Goal: Task Accomplishment & Management: Use online tool/utility

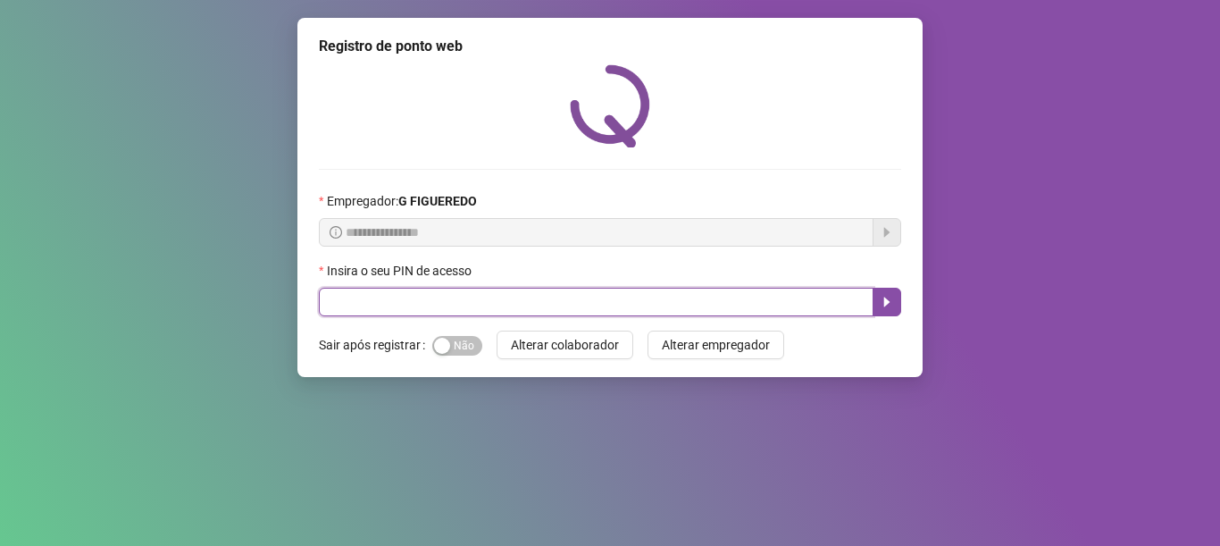
click at [402, 310] on input "text" at bounding box center [596, 302] width 555 height 29
type input "*****"
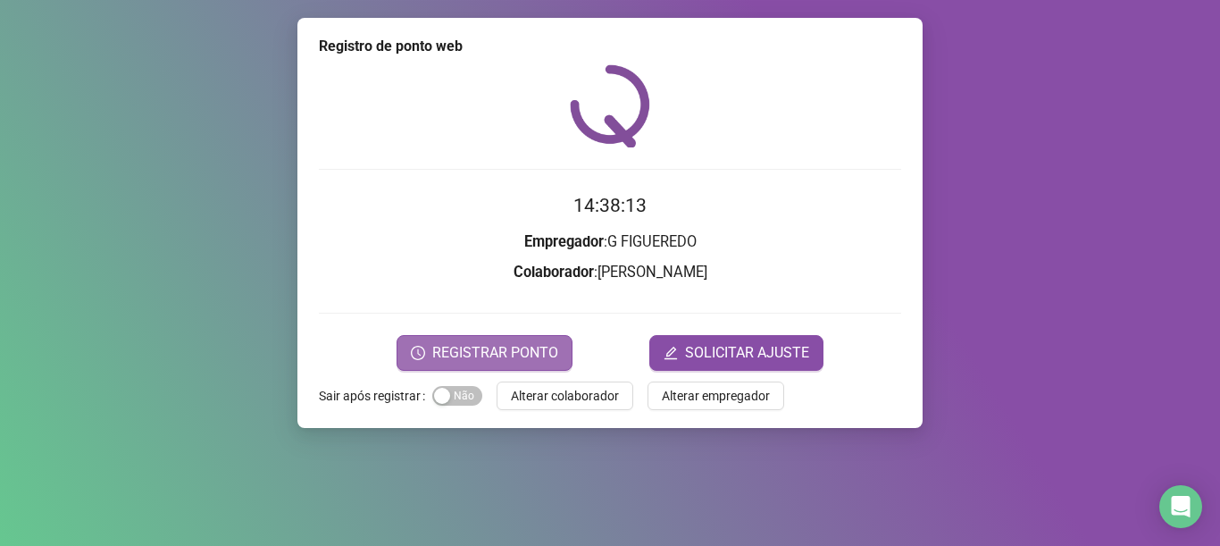
click at [487, 356] on span "REGISTRAR PONTO" at bounding box center [495, 352] width 126 height 21
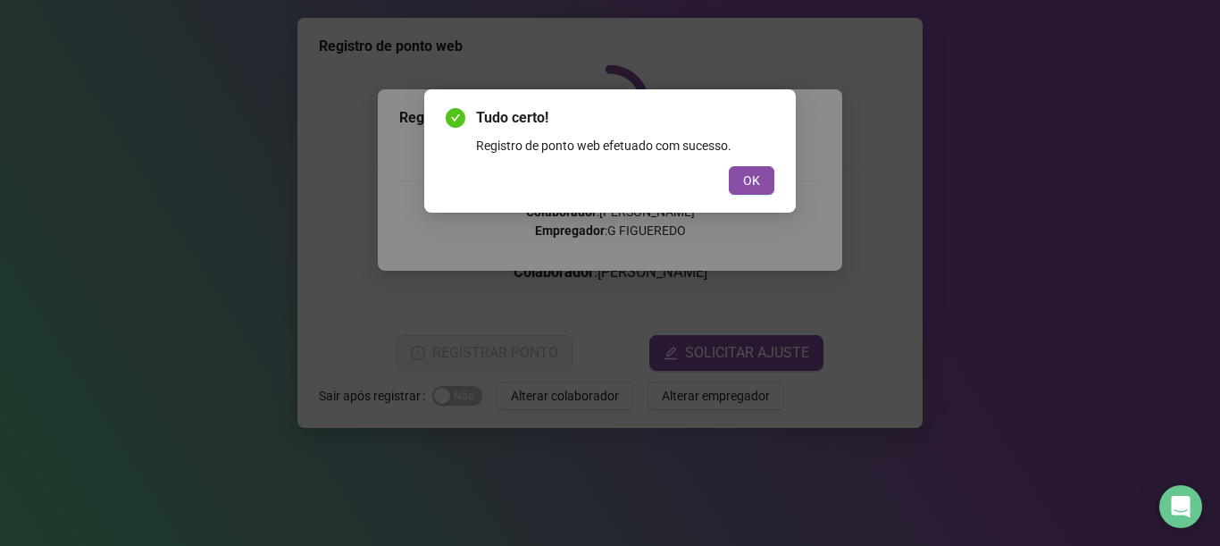
click at [759, 165] on div "Tudo certo! Registro de ponto web efetuado com sucesso. OK" at bounding box center [610, 151] width 329 height 88
click at [750, 178] on span "OK" at bounding box center [751, 181] width 17 height 20
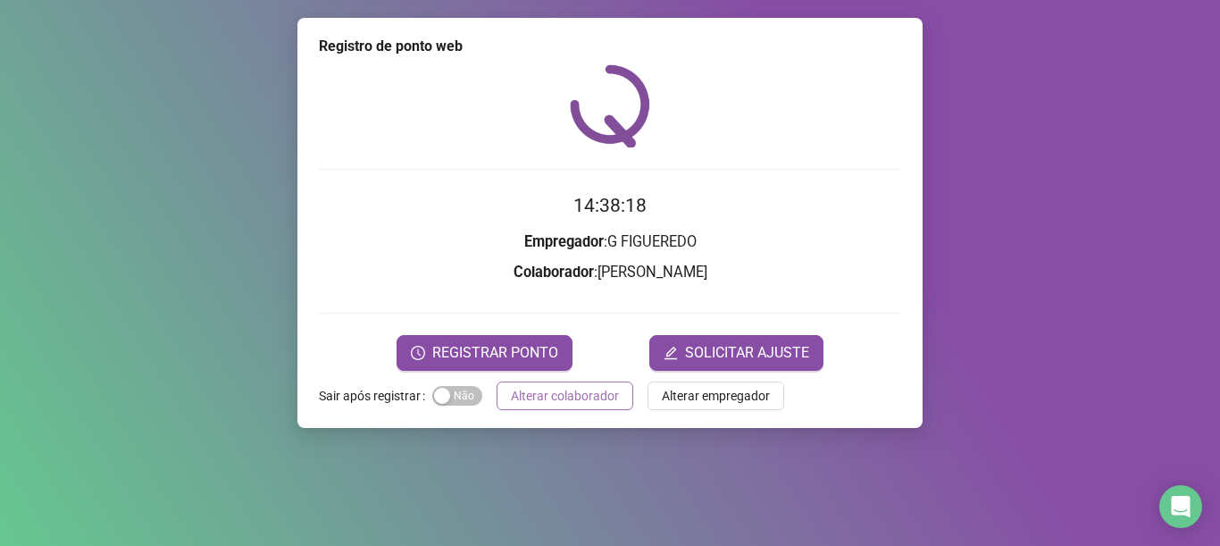
click at [578, 395] on span "Alterar colaborador" at bounding box center [565, 396] width 108 height 20
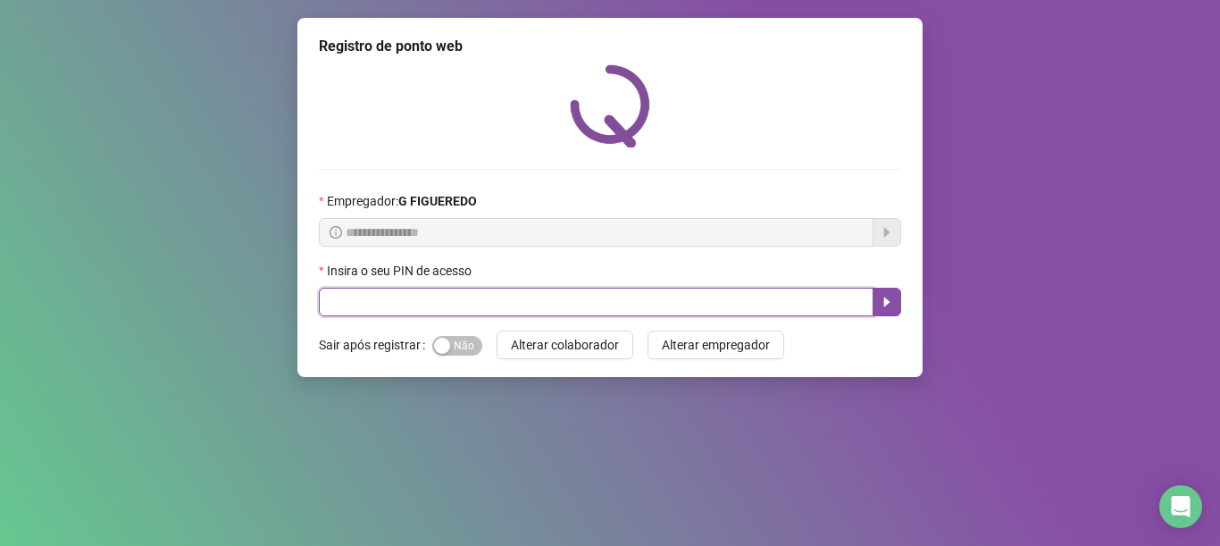
click at [476, 289] on input "text" at bounding box center [596, 302] width 555 height 29
type input "*****"
click at [882, 306] on icon "caret-right" at bounding box center [887, 302] width 14 height 14
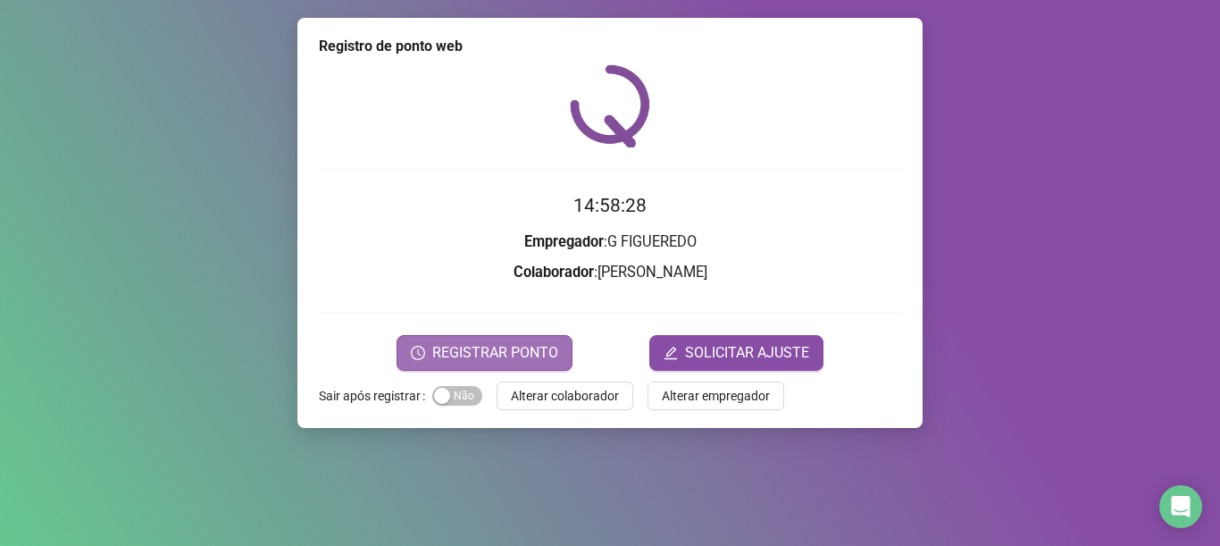
click at [533, 347] on span "REGISTRAR PONTO" at bounding box center [495, 352] width 126 height 21
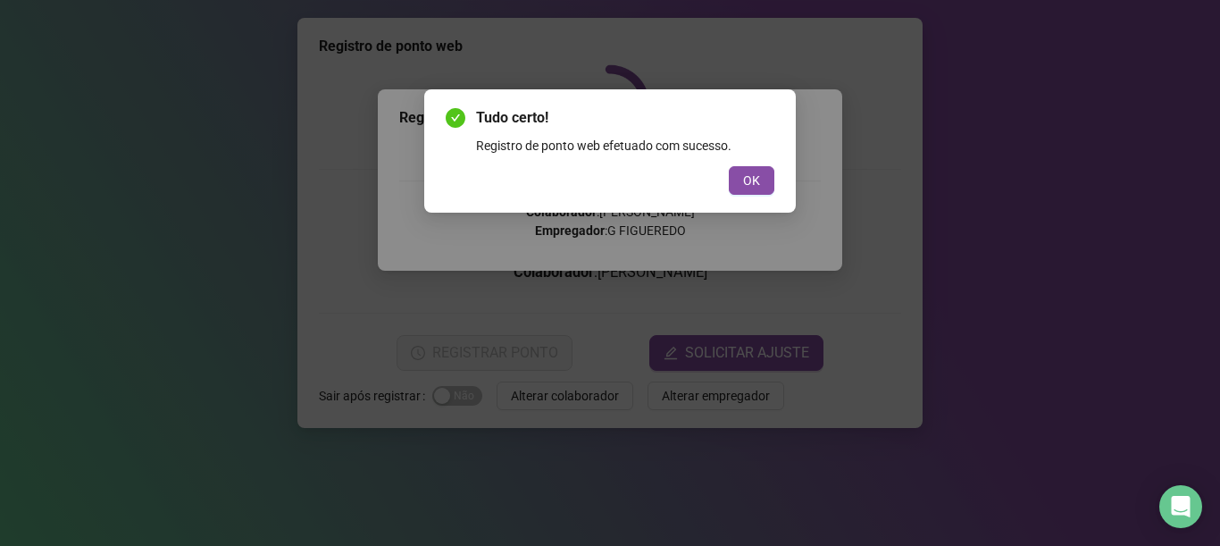
drag, startPoint x: 744, startPoint y: 177, endPoint x: 676, endPoint y: 241, distance: 93.5
click at [744, 175] on span "OK" at bounding box center [751, 181] width 17 height 20
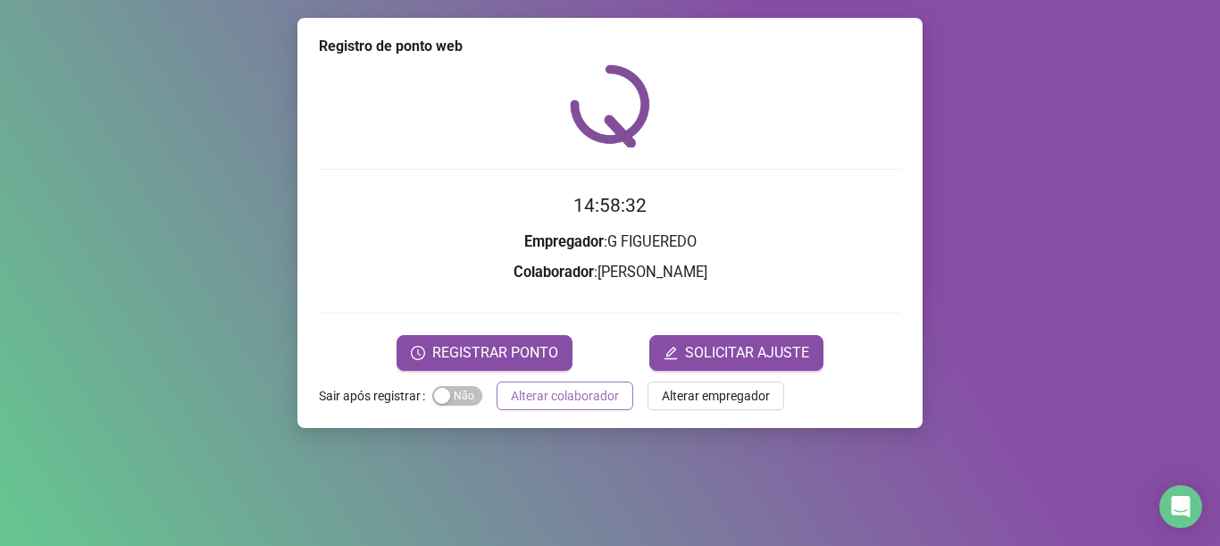
click at [586, 386] on span "Alterar colaborador" at bounding box center [565, 396] width 108 height 20
